Goal: Task Accomplishment & Management: Manage account settings

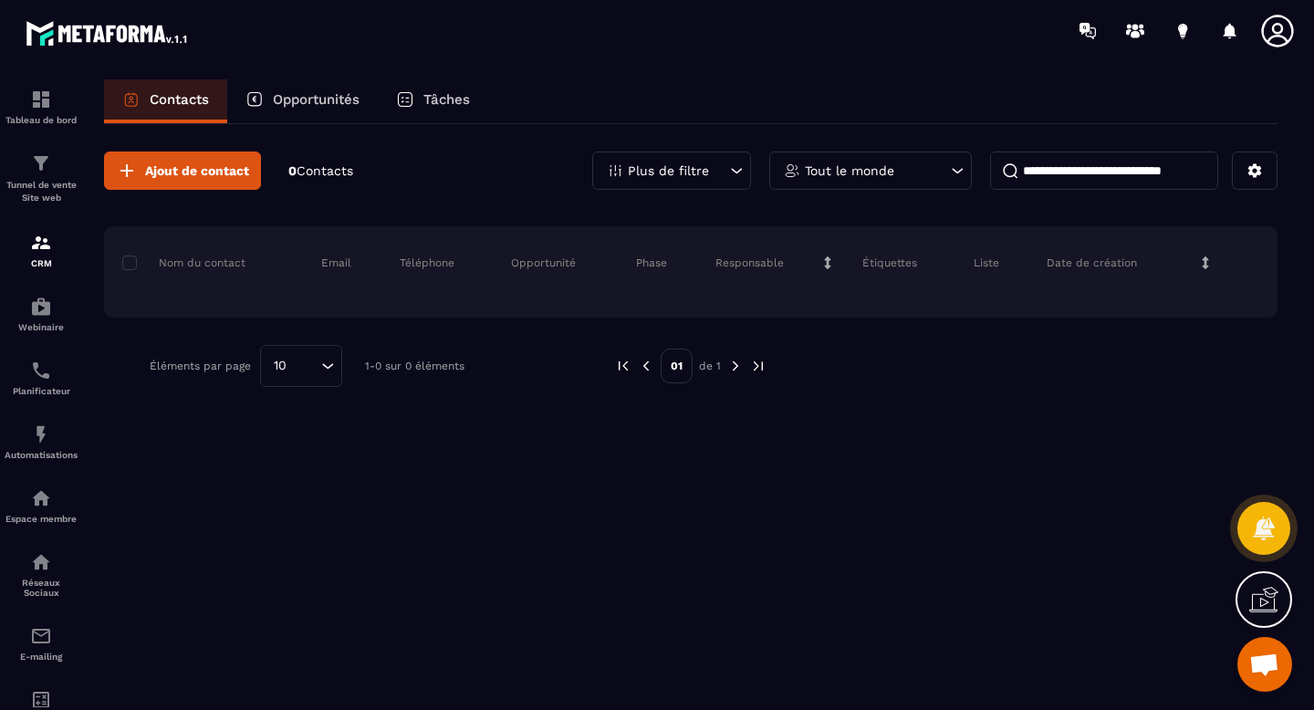
click at [1276, 22] on icon at bounding box center [1277, 31] width 32 height 32
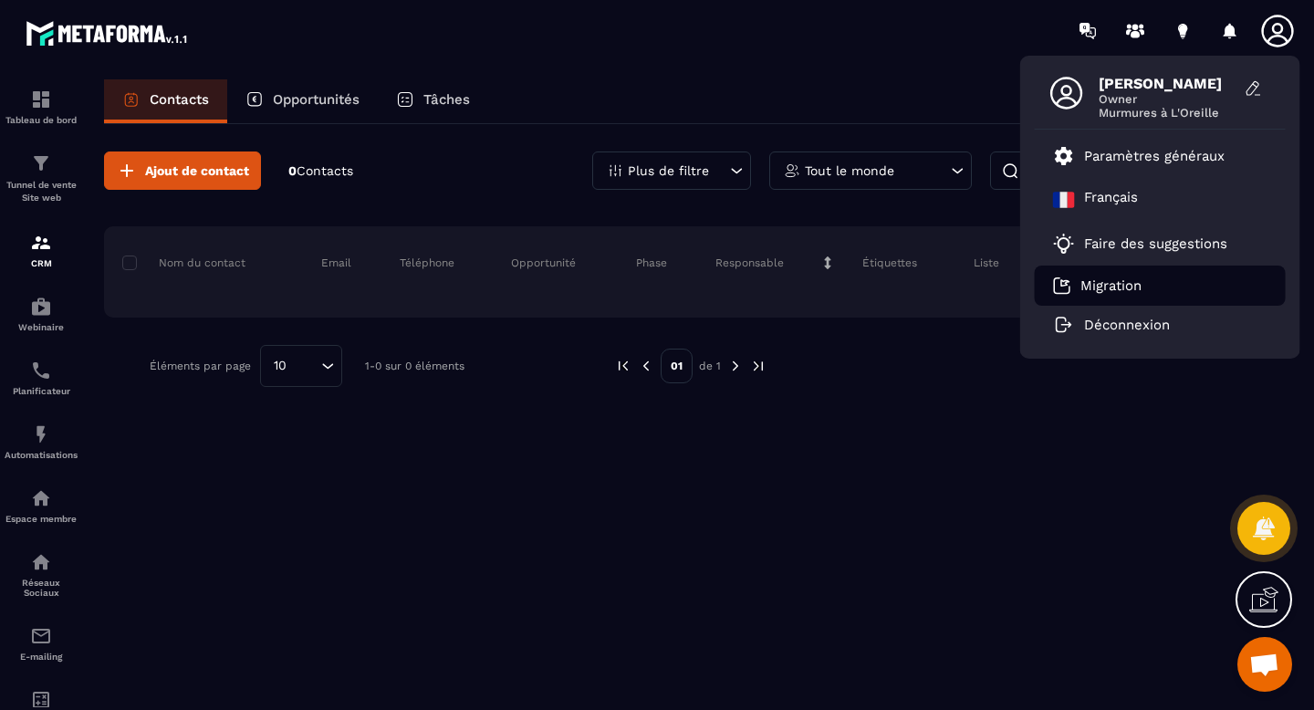
click at [1110, 296] on li "Migration" at bounding box center [1160, 286] width 251 height 40
click at [1089, 284] on p "Migration" at bounding box center [1110, 285] width 61 height 16
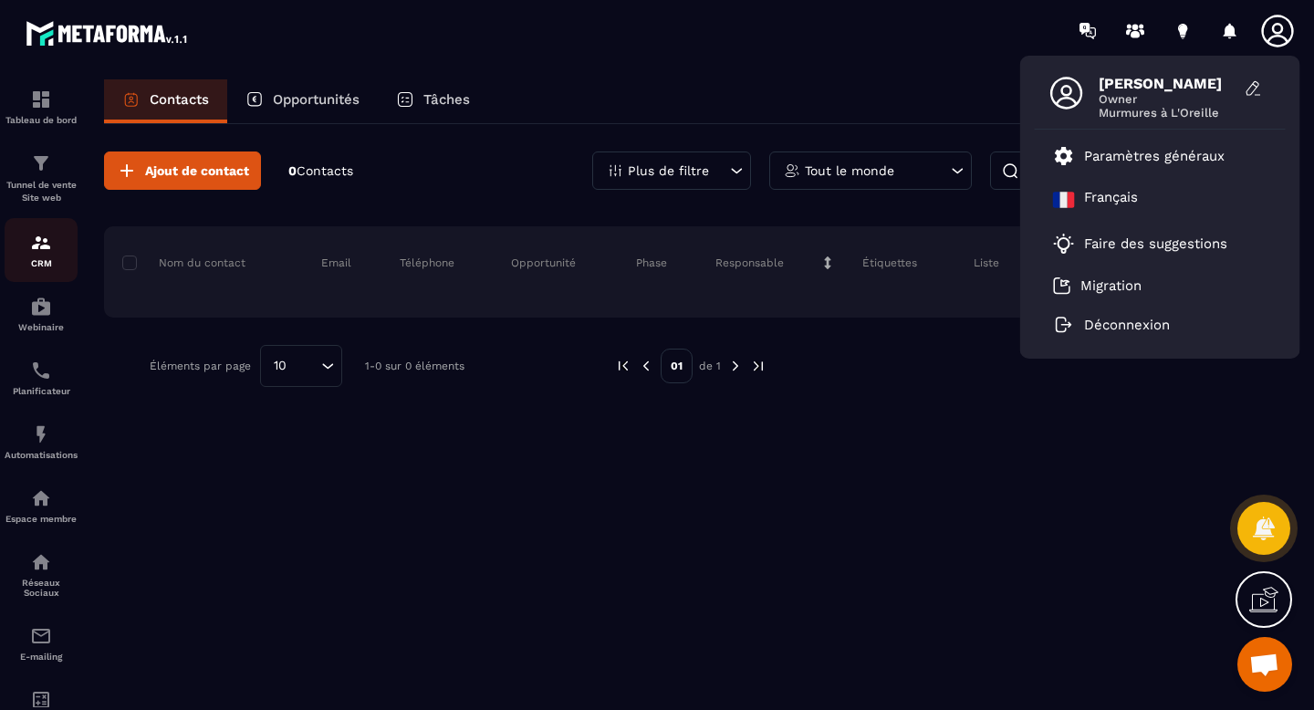
click at [27, 237] on div "CRM" at bounding box center [41, 250] width 73 height 37
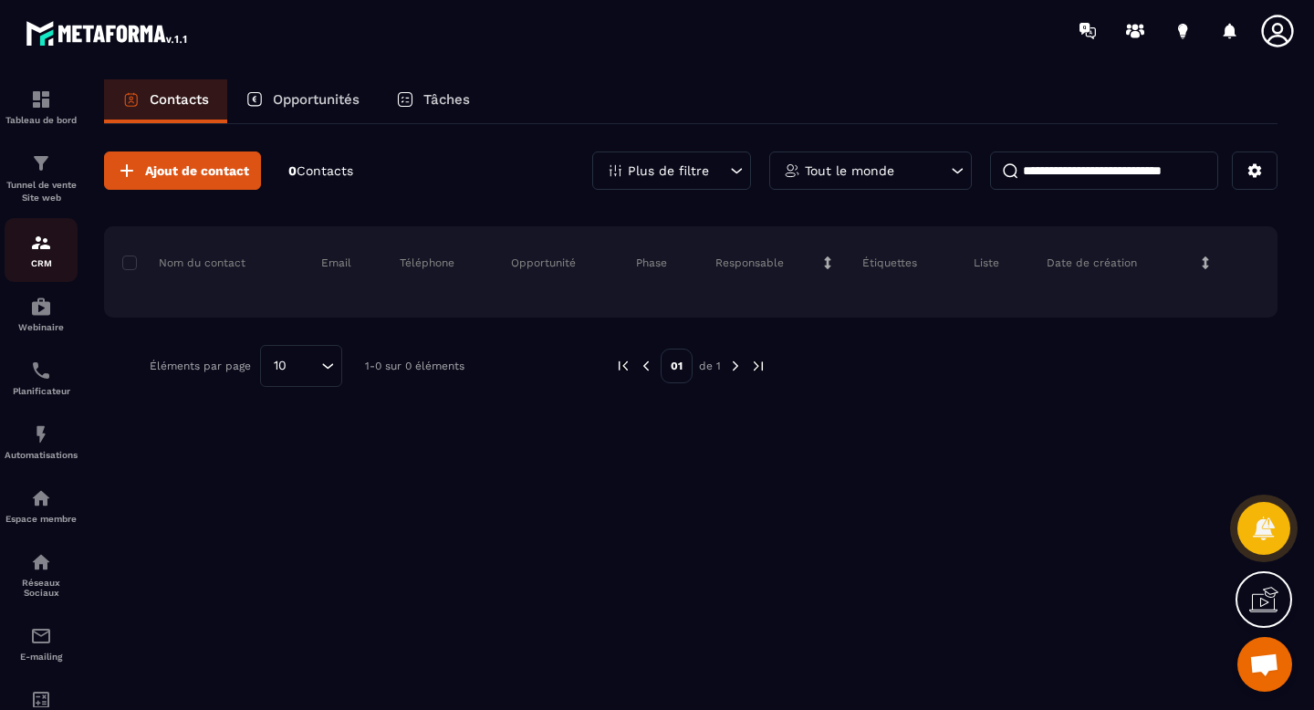
click at [37, 268] on p "CRM" at bounding box center [41, 263] width 73 height 10
click at [1257, 171] on icon at bounding box center [1255, 170] width 16 height 16
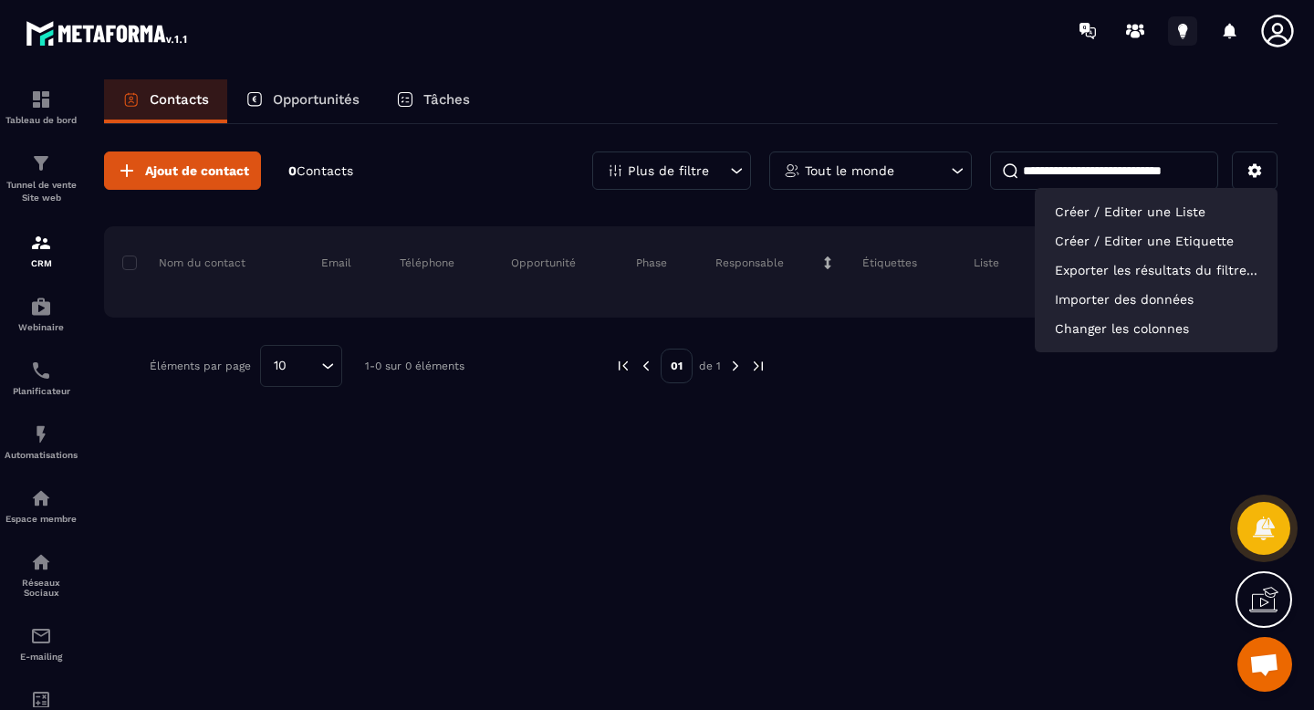
click at [1191, 31] on icon at bounding box center [1182, 30] width 29 height 29
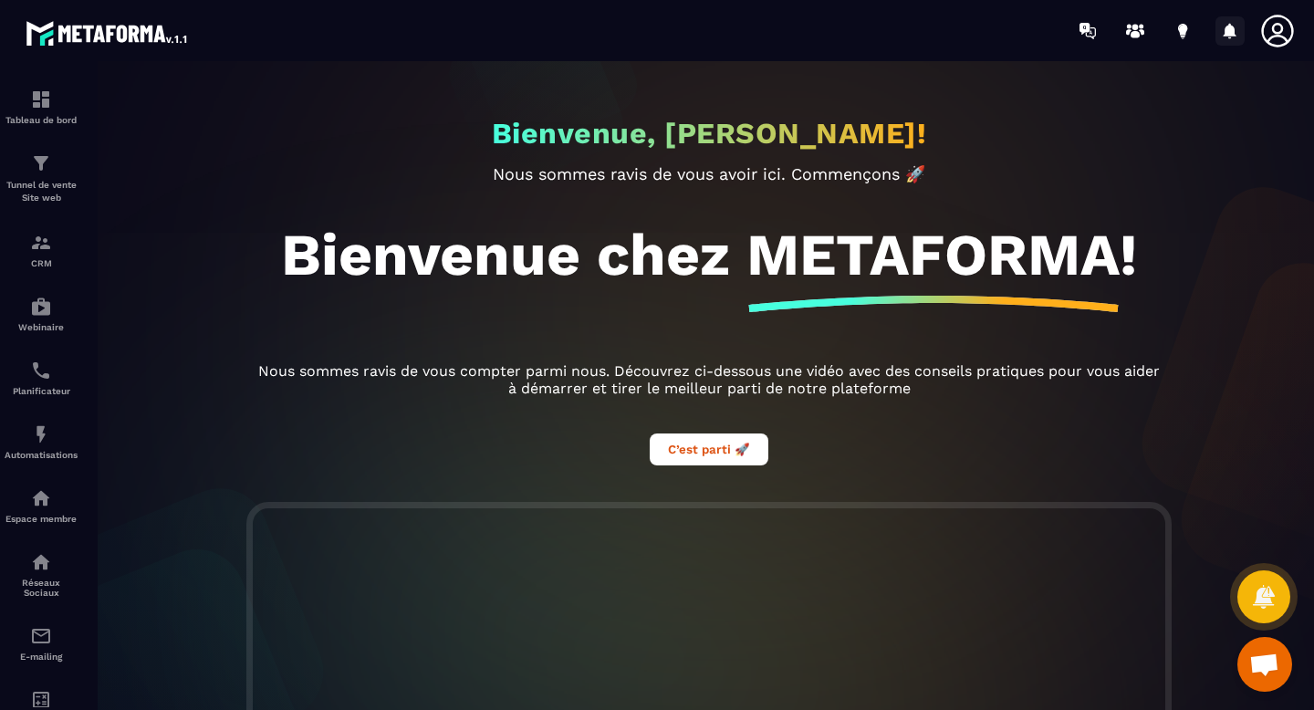
click at [1234, 29] on icon at bounding box center [1230, 31] width 13 height 16
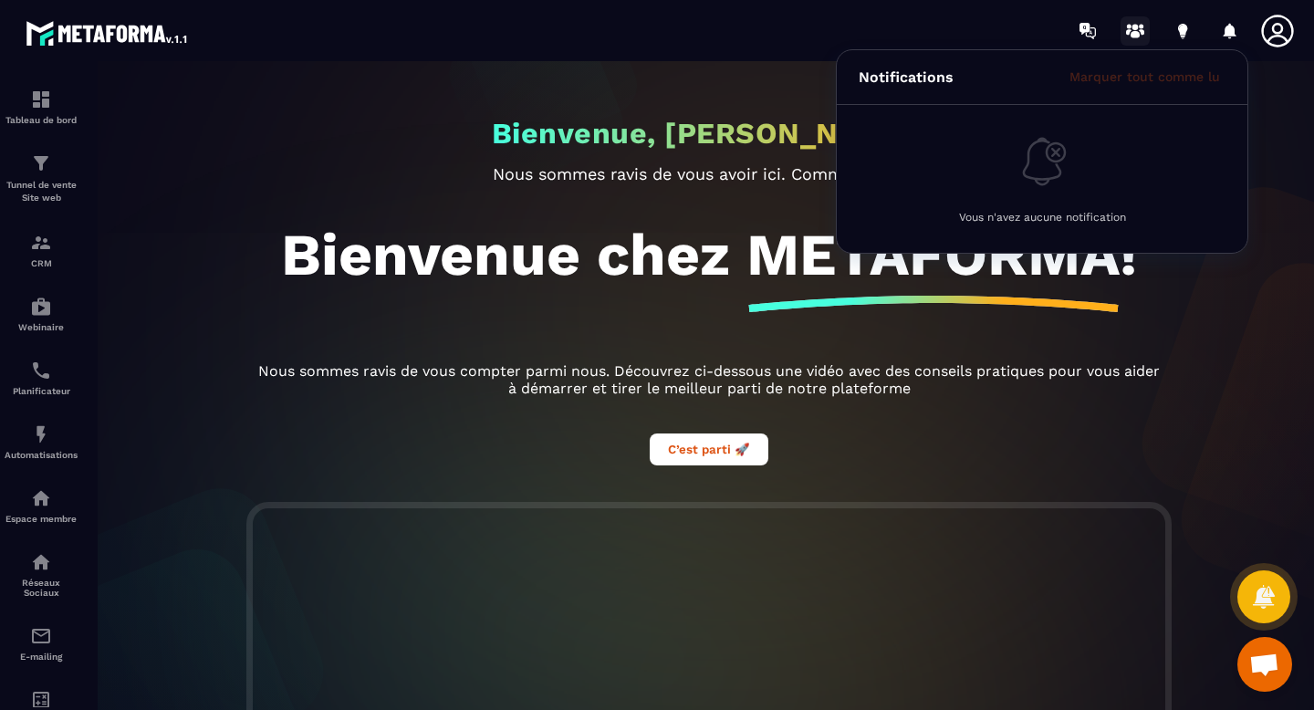
click at [1132, 29] on icon at bounding box center [1135, 30] width 29 height 29
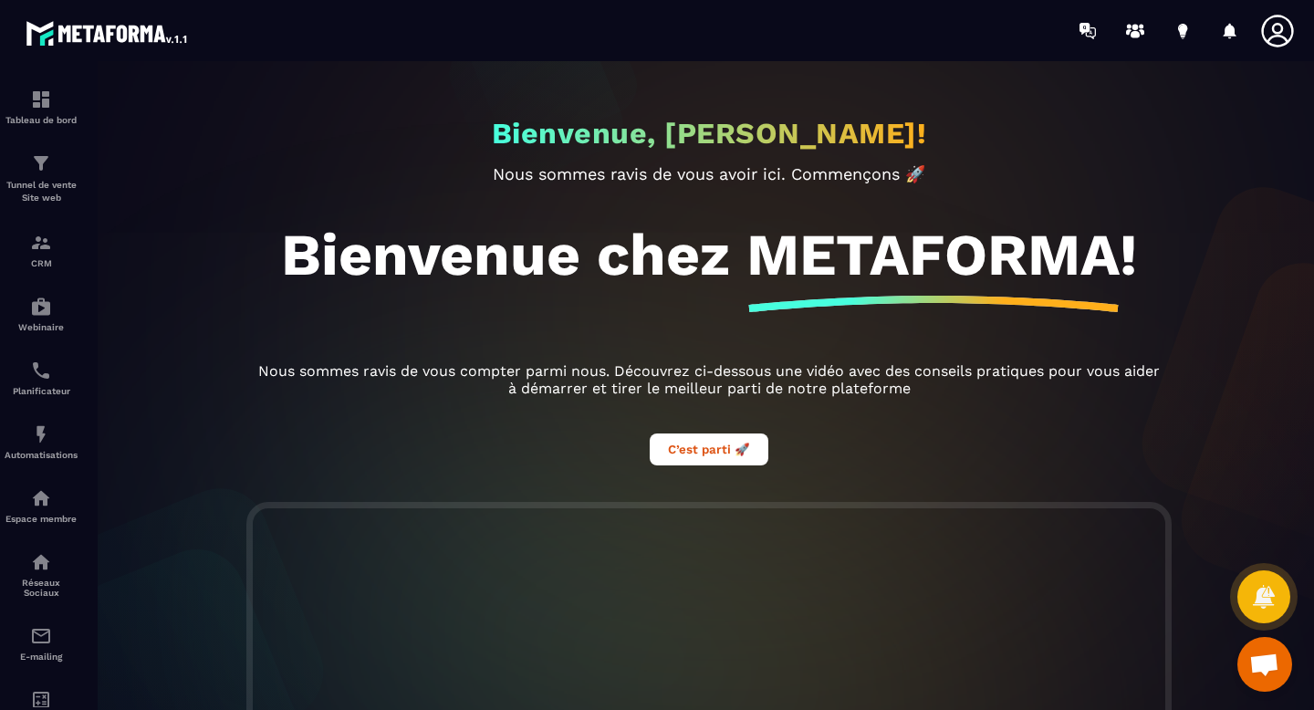
click at [1285, 33] on icon at bounding box center [1277, 31] width 37 height 37
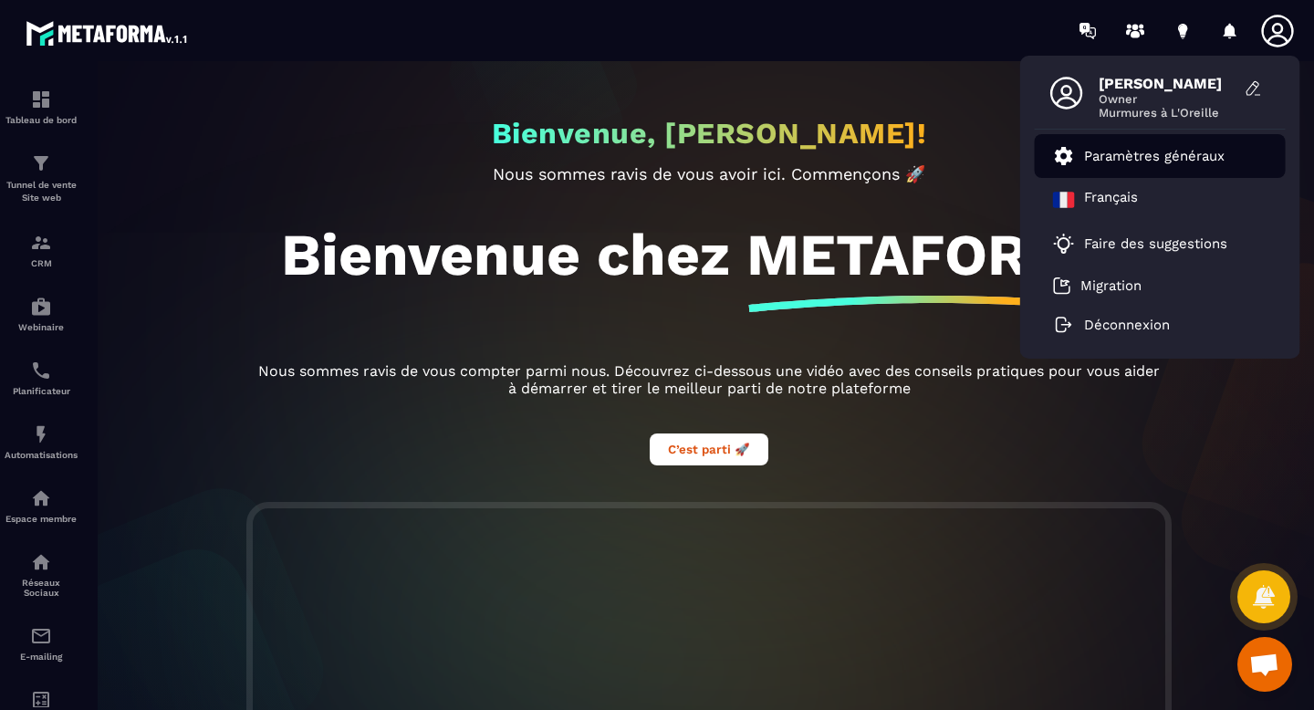
click at [1166, 148] on p "Paramètres généraux" at bounding box center [1154, 156] width 141 height 16
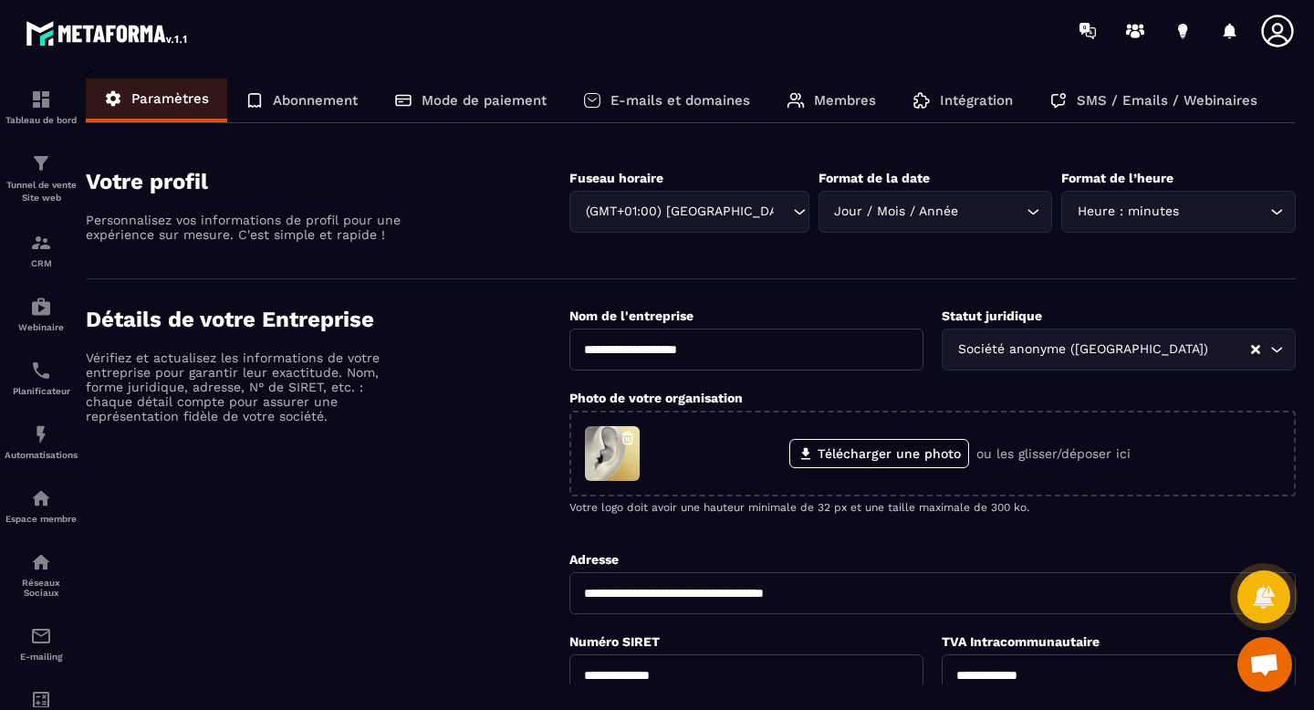
click at [329, 99] on p "Abonnement" at bounding box center [315, 100] width 85 height 16
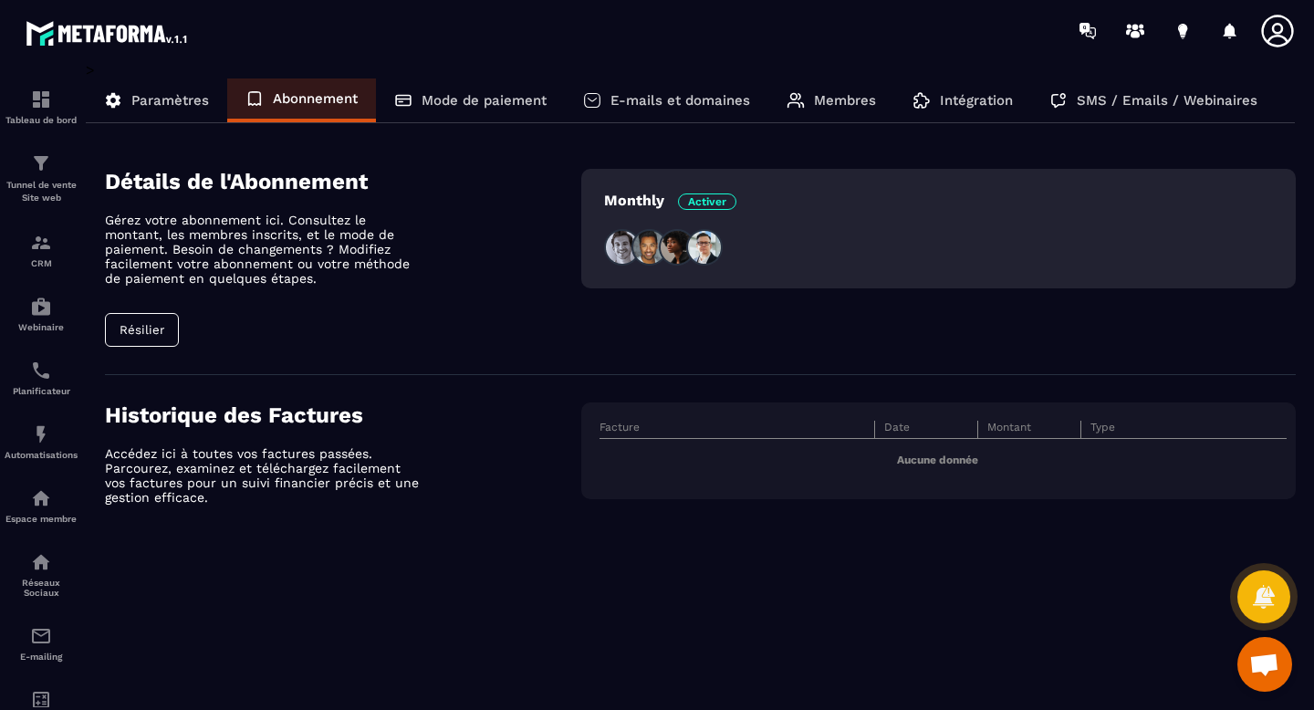
click at [490, 90] on div "Mode de paiement" at bounding box center [470, 100] width 189 height 44
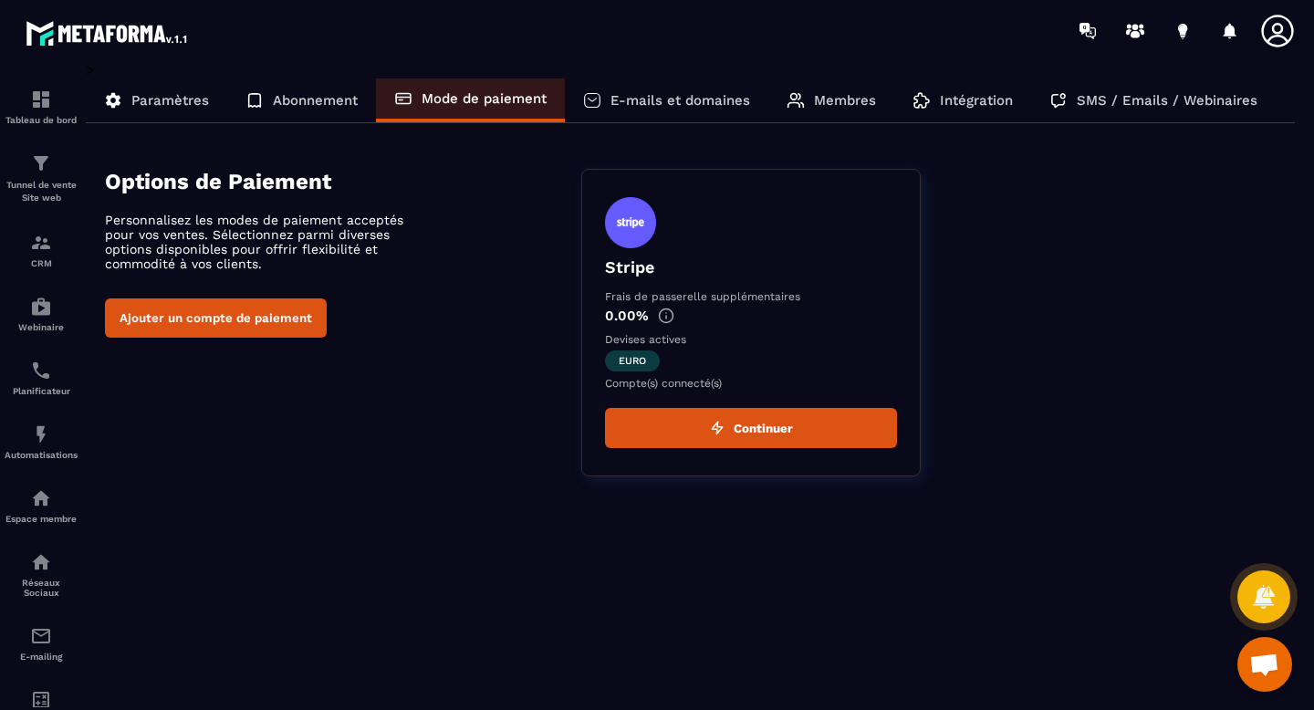
click at [677, 103] on p "E-mails et domaines" at bounding box center [680, 100] width 140 height 16
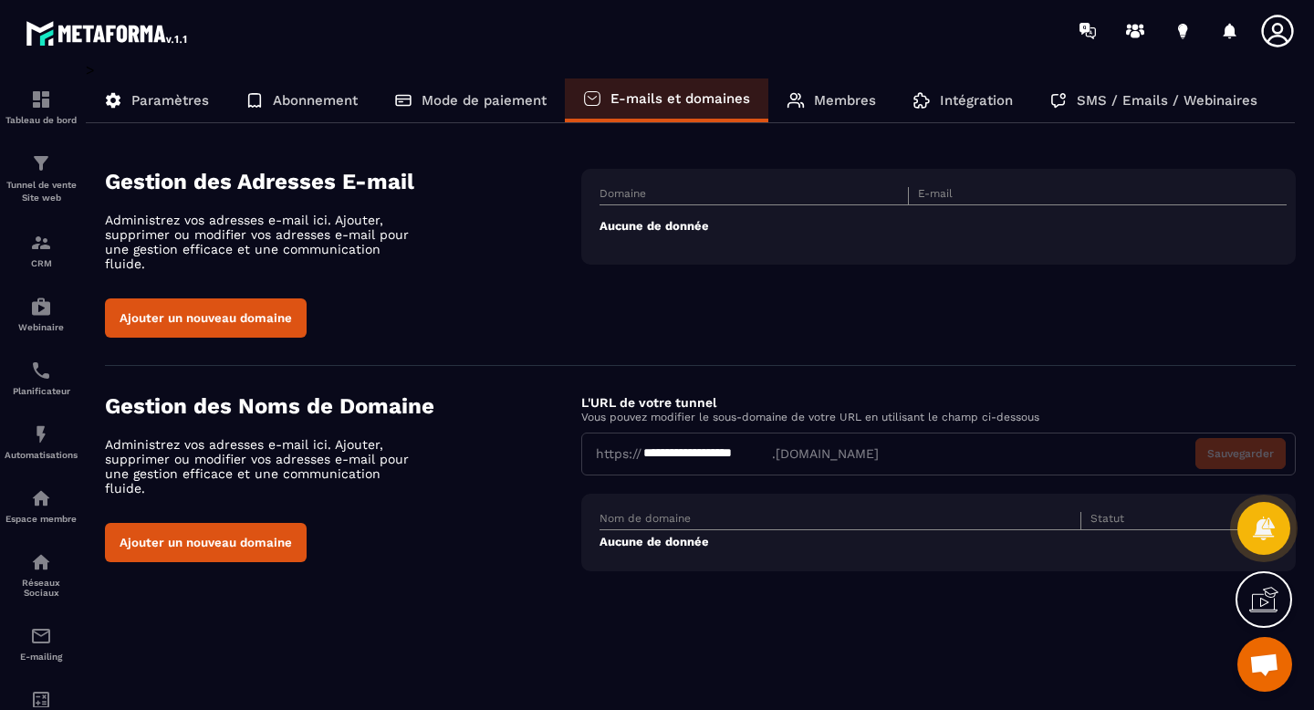
click at [248, 303] on button "Ajouter un nouveau domaine" at bounding box center [206, 317] width 202 height 39
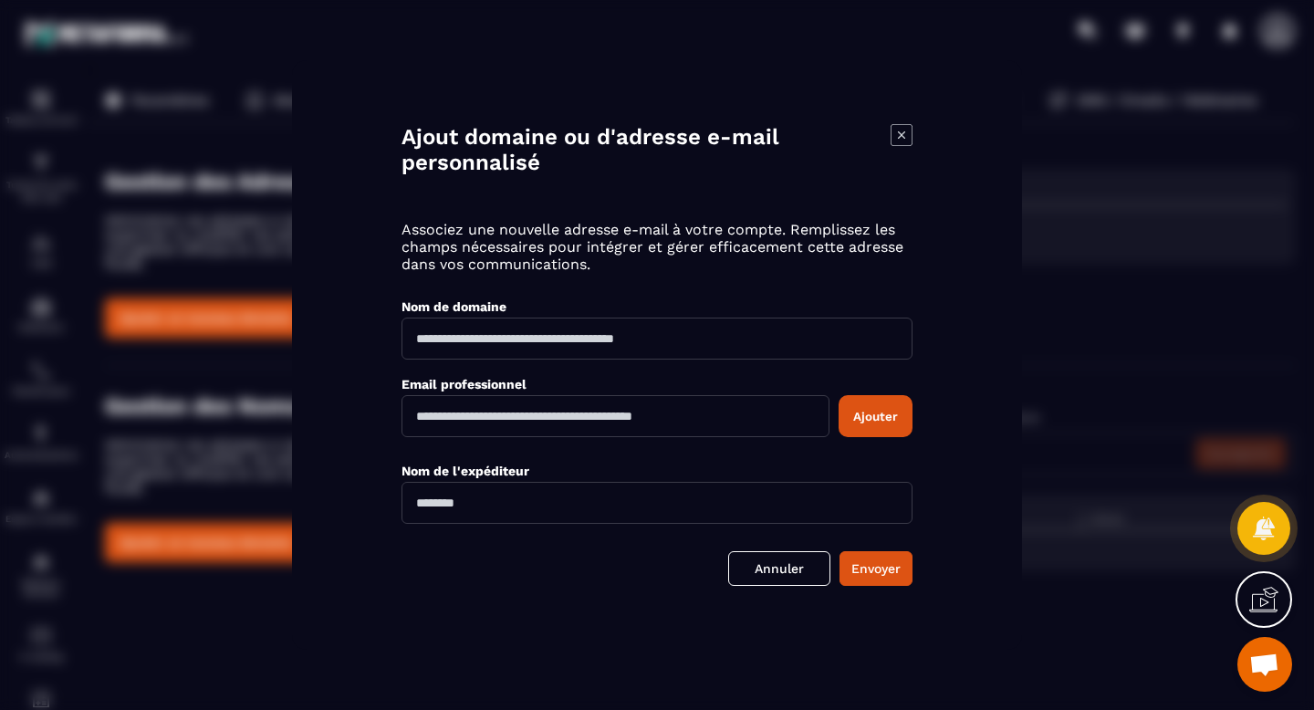
click at [906, 134] on icon "Modal window" at bounding box center [902, 135] width 22 height 22
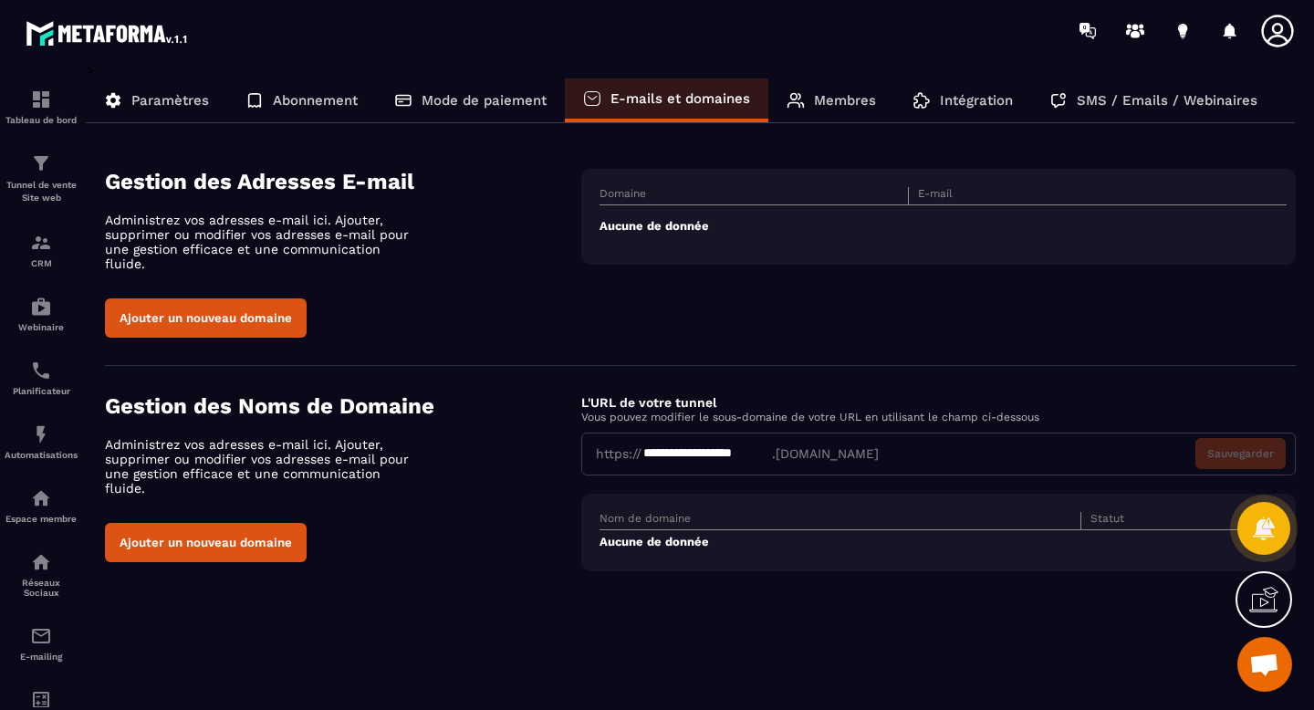
click at [821, 91] on div "Membres" at bounding box center [831, 100] width 126 height 44
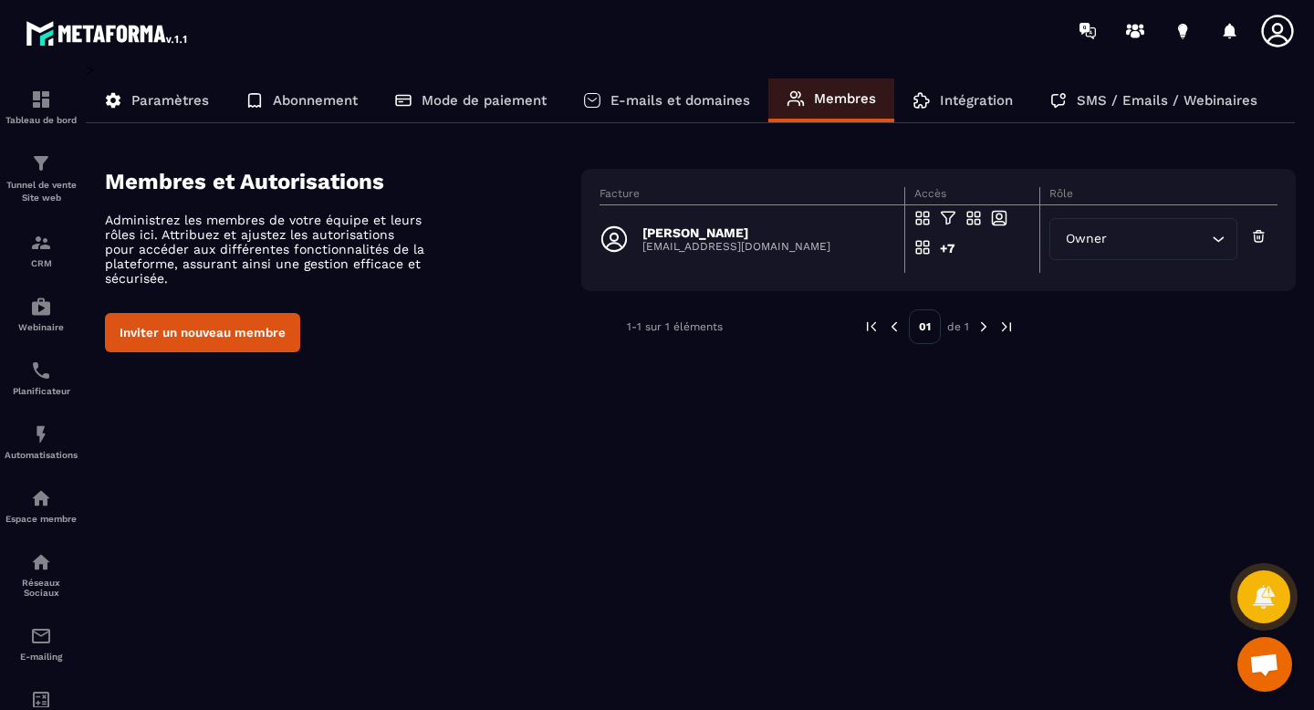
click at [996, 96] on p "Intégration" at bounding box center [976, 100] width 73 height 16
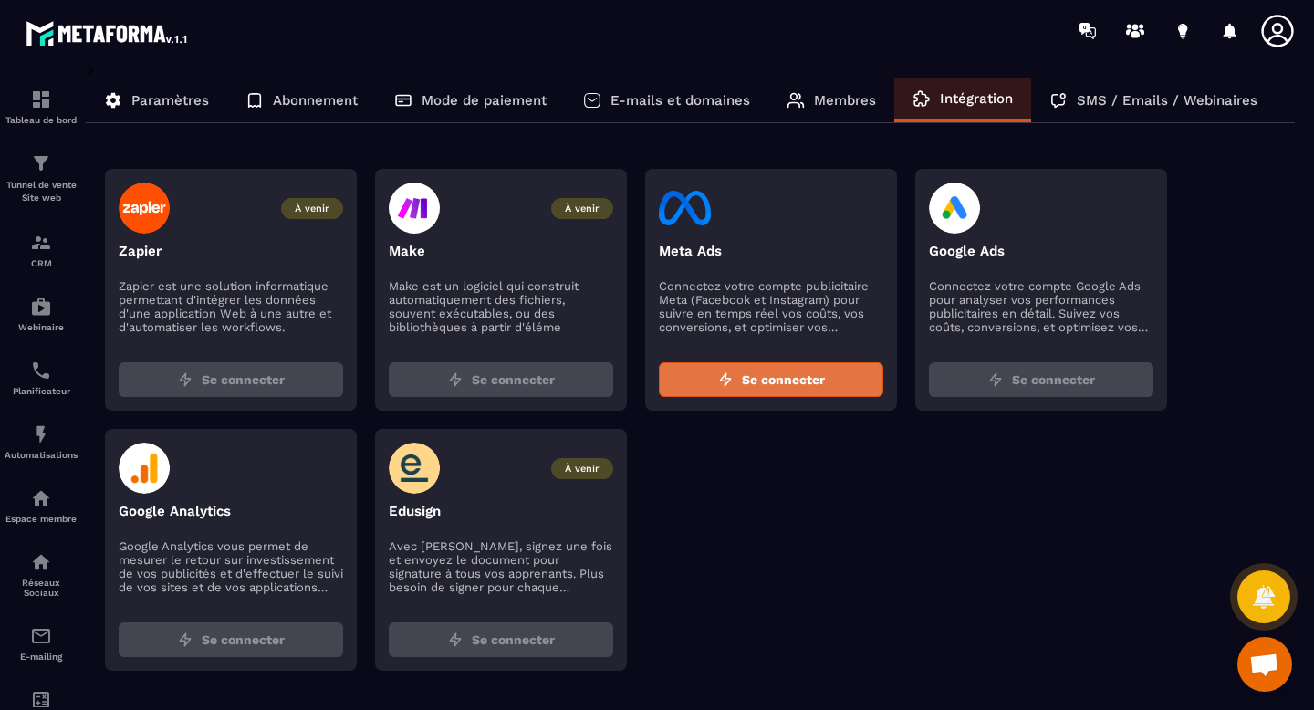
click at [772, 369] on button "Se connecter" at bounding box center [771, 379] width 224 height 35
